Goal: Transaction & Acquisition: Purchase product/service

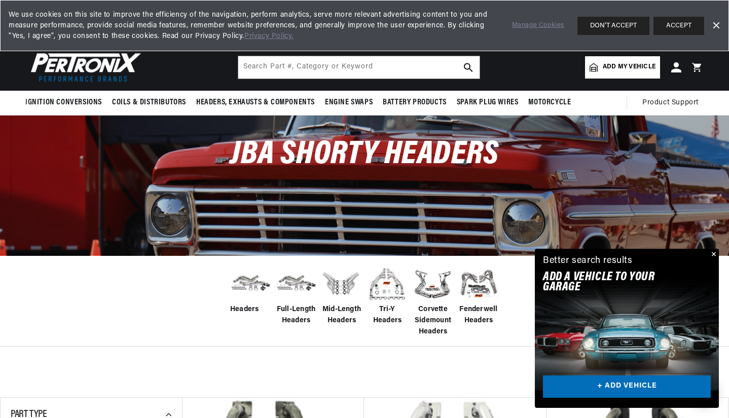
click at [615, 388] on link "+ ADD VEHICLE" at bounding box center [627, 387] width 168 height 23
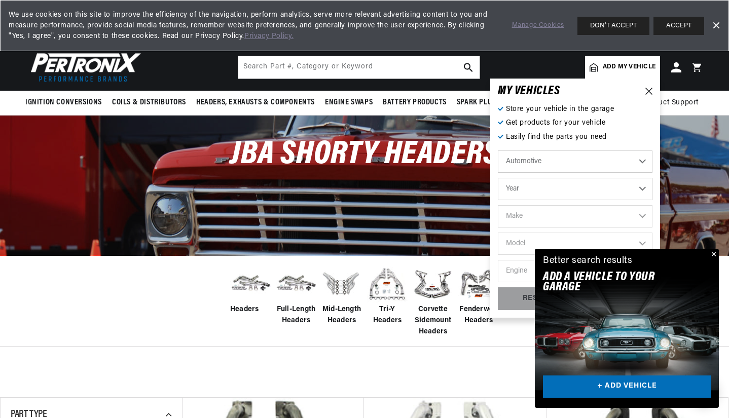
scroll to position [0, 307]
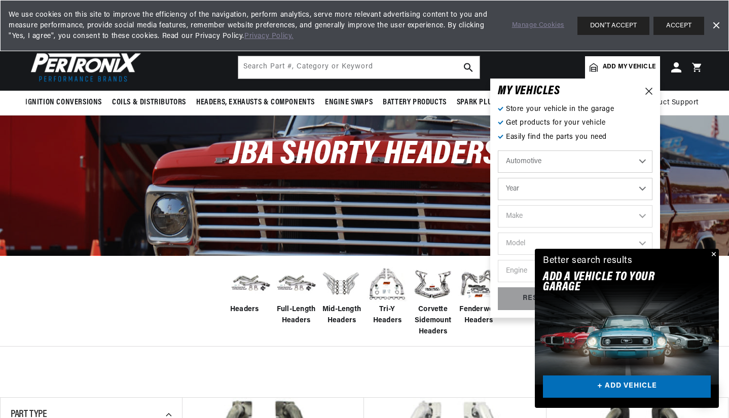
click at [581, 197] on select "Year [DATE] 2025 2024 2023 2022 2021 2020 2019 2018 2017 2016 2015 2014 2013 20…" at bounding box center [575, 189] width 155 height 22
click at [716, 253] on button "Close" at bounding box center [713, 255] width 12 height 12
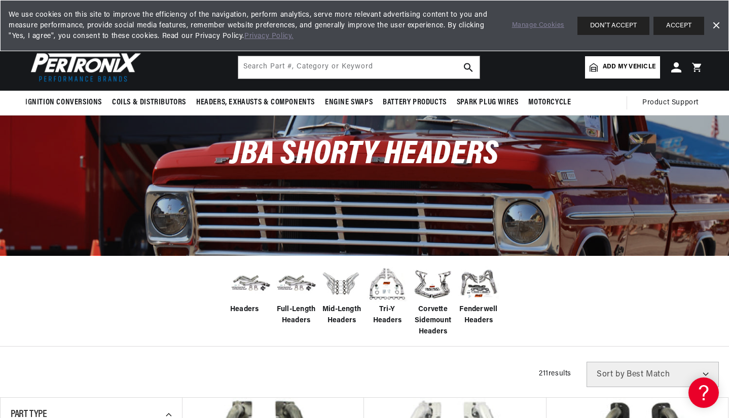
click at [638, 61] on link "Add my vehicle" at bounding box center [622, 67] width 75 height 22
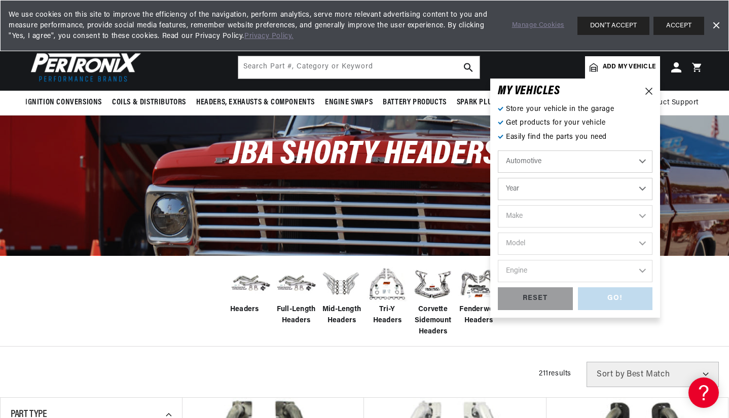
click at [540, 185] on select "Year [DATE] 2025 2024 2023 2022 2021 2020 2019 2018 2017 2016 2015 2014 2013 20…" at bounding box center [575, 189] width 155 height 22
select select "2005"
click at [498, 178] on select "Year [DATE] 2025 2024 2023 2022 2021 2020 2019 2018 2017 2016 2015 2014 2013 20…" at bounding box center [575, 189] width 155 height 22
select select "2005"
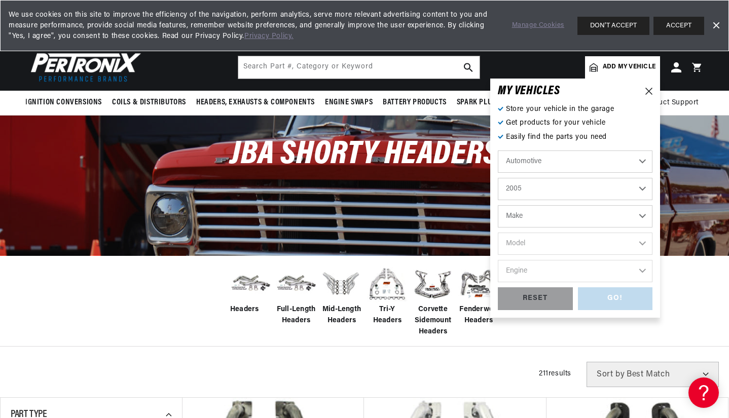
click at [537, 206] on select "Make Buick Cadillac Chevrolet Chrysler Dodge Ford GMC [GEOGRAPHIC_DATA] [GEOGRA…" at bounding box center [575, 216] width 155 height 22
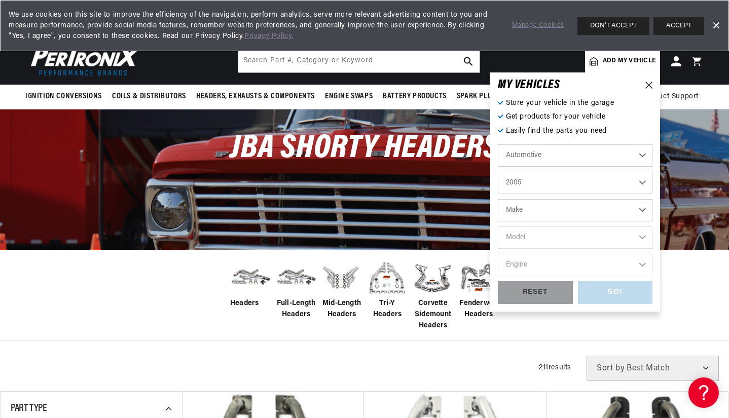
scroll to position [0, 0]
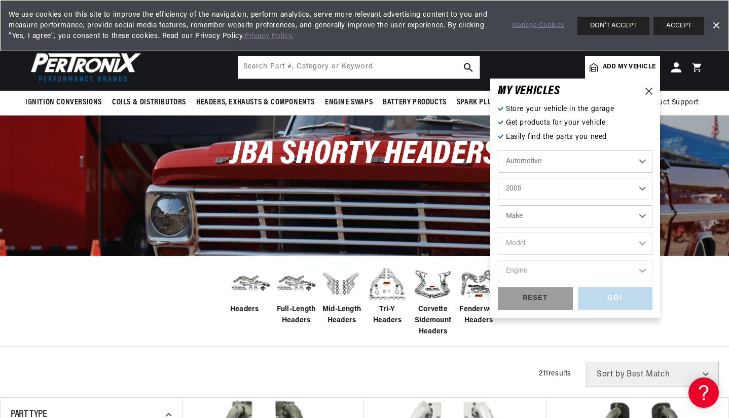
click at [552, 207] on select "Make Buick Cadillac Chevrolet Chrysler Dodge Ford GMC [GEOGRAPHIC_DATA] [GEOGRA…" at bounding box center [575, 216] width 155 height 22
select select "Toyota"
click at [498, 205] on select "Make Buick Cadillac Chevrolet Chrysler Dodge Ford GMC [GEOGRAPHIC_DATA] [GEOGRA…" at bounding box center [575, 216] width 155 height 22
select select "Toyota"
click at [532, 254] on select "Model 4Runner [GEOGRAPHIC_DATA] [GEOGRAPHIC_DATA] [GEOGRAPHIC_DATA]" at bounding box center [575, 244] width 155 height 22
